Goal: Task Accomplishment & Management: Complete application form

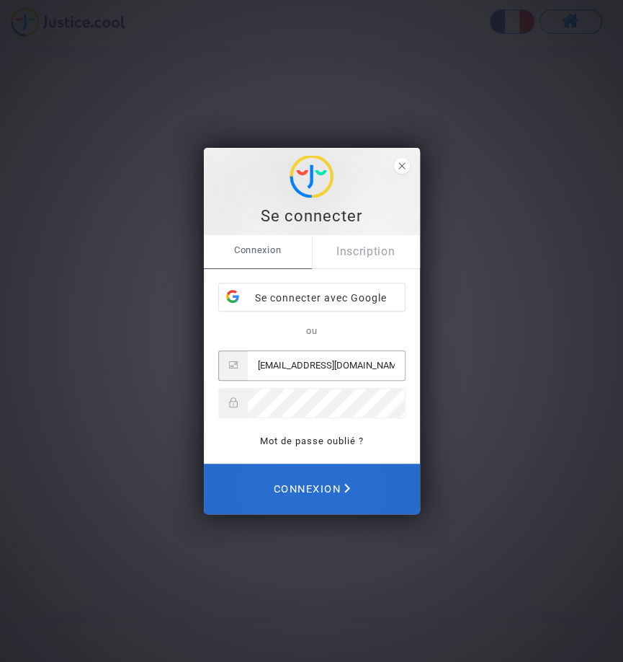
click at [350, 505] on span "Connexion" at bounding box center [311, 489] width 77 height 32
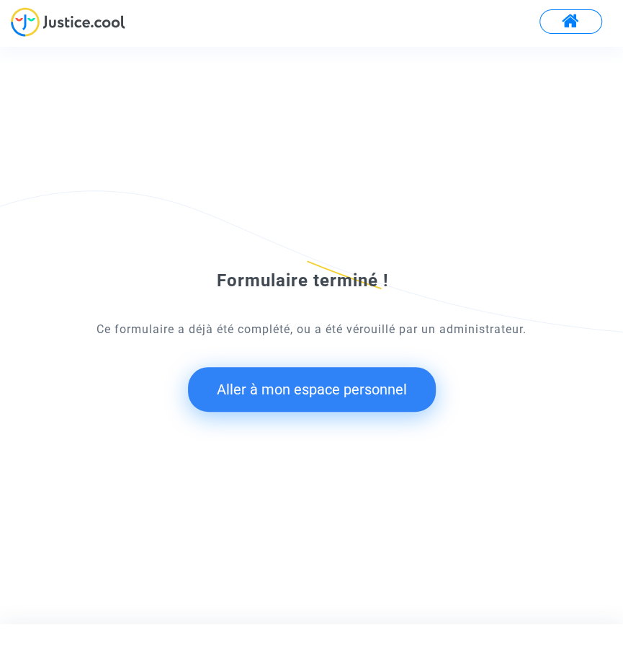
click at [436, 412] on button "Aller à mon espace personnel" at bounding box center [312, 389] width 248 height 45
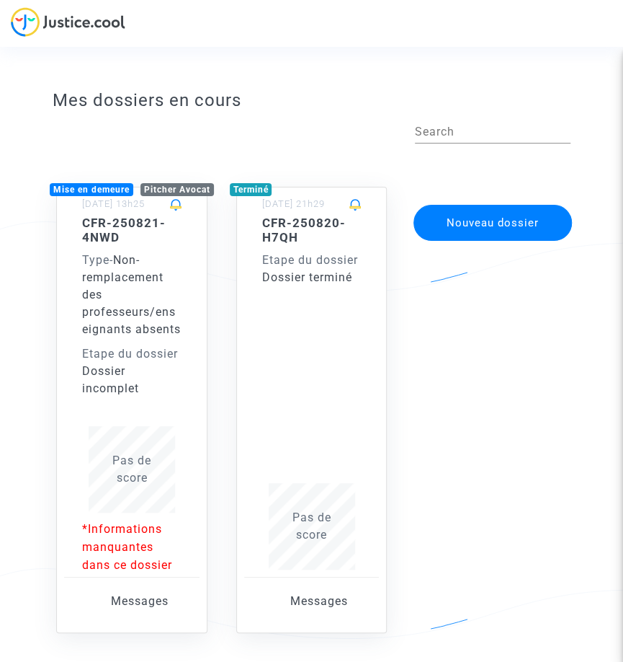
scroll to position [35, 0]
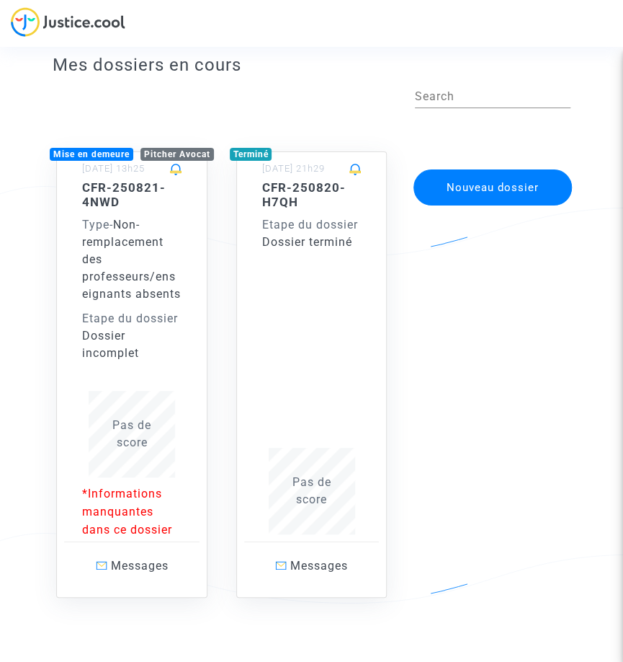
click at [470, 356] on div "Nouveau dossier" at bounding box center [491, 360] width 180 height 475
